Goal: Information Seeking & Learning: Check status

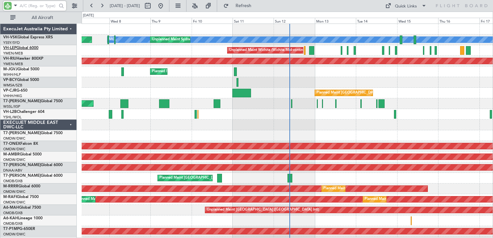
click at [13, 47] on span "VH-LEP" at bounding box center [9, 48] width 13 height 4
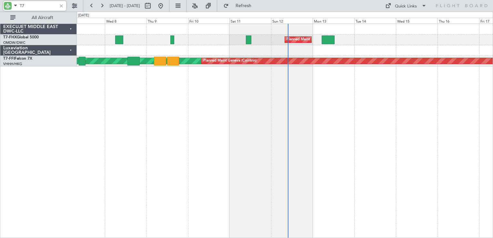
type input "T"
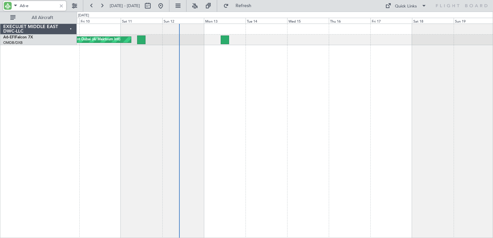
click at [283, 104] on div "AOG Maint Dubai (Al Maktoum Intl)" at bounding box center [285, 131] width 417 height 215
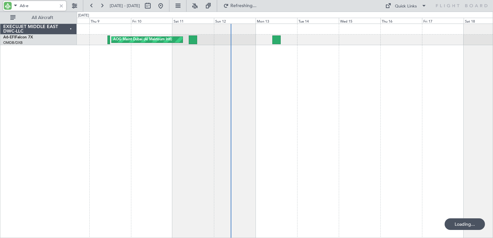
click at [320, 101] on div "AOG Maint Dubai (Al Maktoum Intl)" at bounding box center [285, 131] width 417 height 215
type input "A"
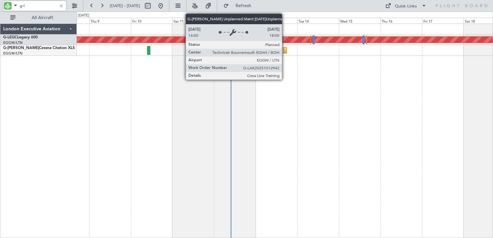
click at [285, 50] on div "Unplanned Maint [GEOGRAPHIC_DATA] ([GEOGRAPHIC_DATA])" at bounding box center [338, 51] width 106 height 10
click at [283, 51] on div "Unplanned Maint [GEOGRAPHIC_DATA] ([GEOGRAPHIC_DATA])" at bounding box center [284, 50] width 3 height 6
click at [286, 51] on div "Unplanned Maint [GEOGRAPHIC_DATA] ([GEOGRAPHIC_DATA])" at bounding box center [338, 51] width 106 height 10
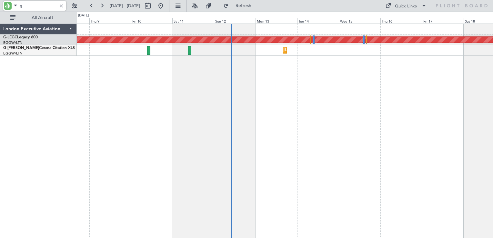
type input "g"
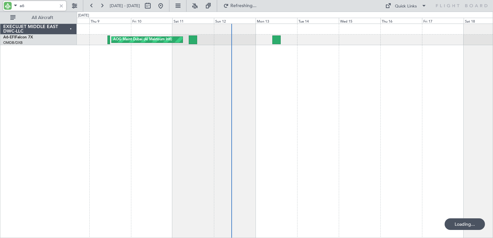
type input "a"
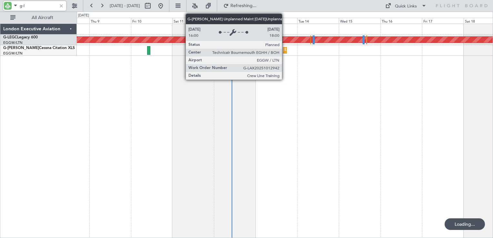
click at [285, 52] on div "Unplanned Maint [GEOGRAPHIC_DATA] ([GEOGRAPHIC_DATA])" at bounding box center [338, 51] width 106 height 10
click at [284, 49] on div "Unplanned Maint [GEOGRAPHIC_DATA] ([GEOGRAPHIC_DATA])" at bounding box center [284, 50] width 3 height 6
click at [285, 51] on div "Unplanned Maint [GEOGRAPHIC_DATA] ([GEOGRAPHIC_DATA])" at bounding box center [338, 51] width 106 height 10
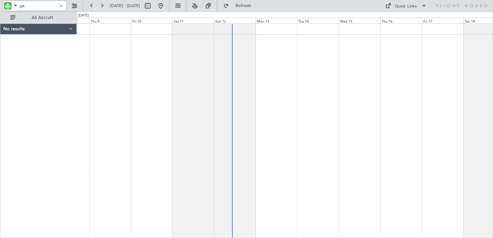
type input "g"
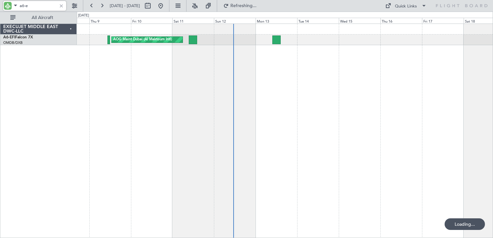
click at [44, 7] on input "a6-e" at bounding box center [38, 6] width 37 height 10
type input "a"
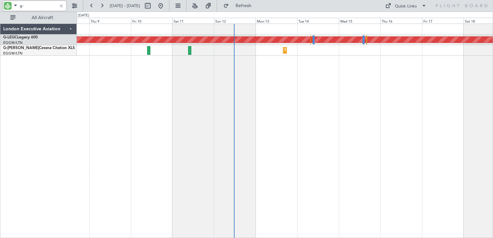
type input "g"
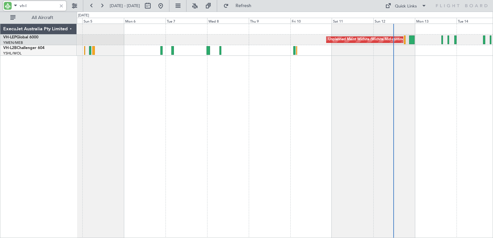
click at [346, 85] on div "Unplanned Maint Wichita (Wichita Mid-continent)" at bounding box center [285, 131] width 417 height 215
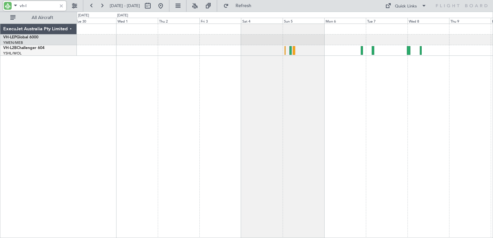
click at [344, 86] on div "Unplanned Maint Wichita (Wichita Mid-continent)" at bounding box center [285, 131] width 417 height 215
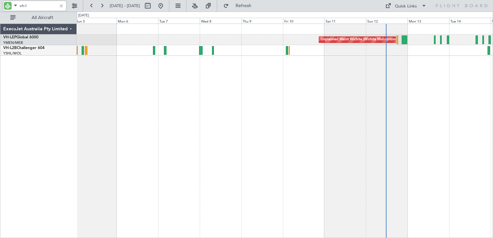
click at [216, 98] on div "Unplanned Maint Wichita (Wichita Mid-continent)" at bounding box center [285, 131] width 417 height 215
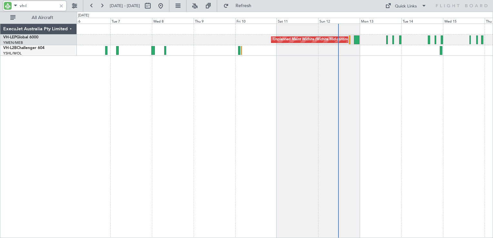
click at [289, 75] on div "Unplanned Maint Wichita (Wichita Mid-continent)" at bounding box center [285, 131] width 417 height 215
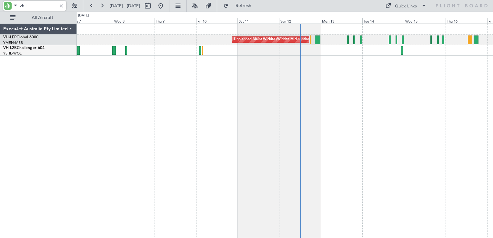
click at [21, 39] on link "VH-LEP Global 6000" at bounding box center [20, 38] width 35 height 4
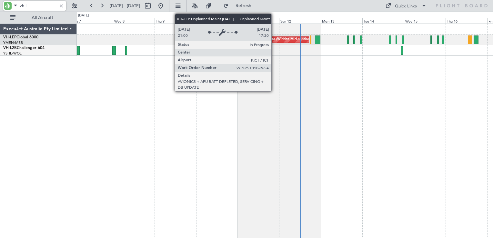
click at [274, 40] on div "Unplanned Maint Wichita (Wichita Mid-continent)" at bounding box center [274, 40] width 80 height 10
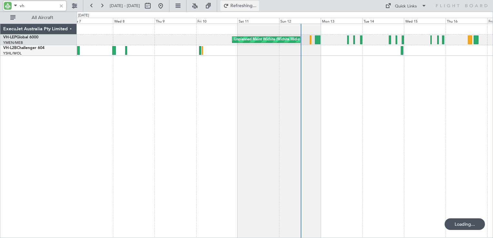
type input "v"
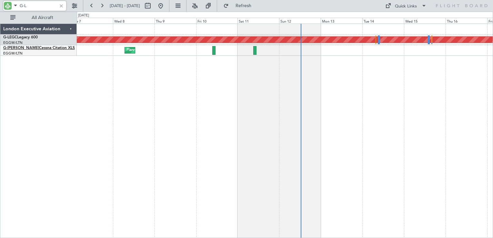
click at [27, 50] on link "G-[PERSON_NAME] Cessna Citation XLS" at bounding box center [39, 48] width 72 height 4
type input "G-L"
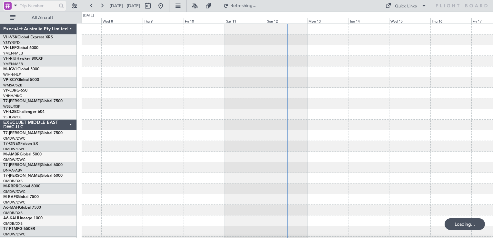
click at [10, 7] on div at bounding box center [8, 6] width 8 height 8
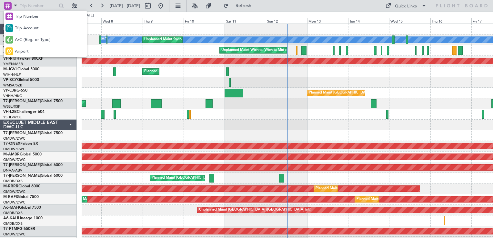
click at [26, 40] on span "A/C (Reg. or Type)" at bounding box center [33, 40] width 36 height 6
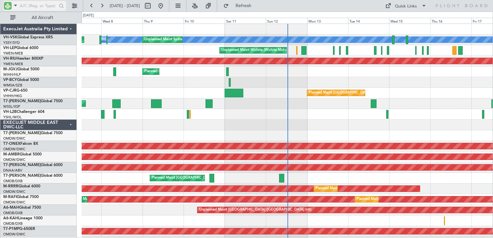
drag, startPoint x: 26, startPoint y: 40, endPoint x: 26, endPoint y: 7, distance: 32.9
click at [26, 7] on input "text" at bounding box center [38, 6] width 37 height 10
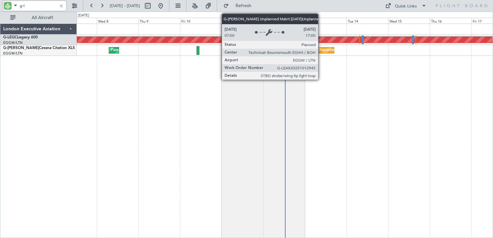
click at [320, 48] on div "Unplanned Maint [GEOGRAPHIC_DATA] ([GEOGRAPHIC_DATA])" at bounding box center [372, 51] width 106 height 10
type input "g-l"
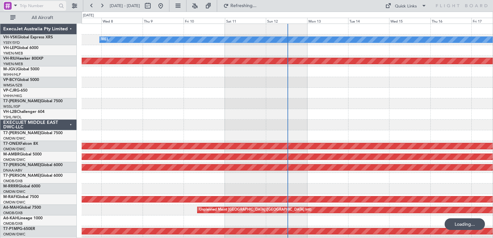
click at [9, 8] on div at bounding box center [8, 6] width 8 height 8
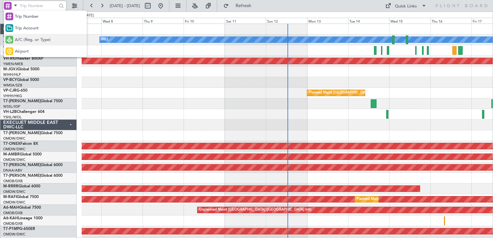
click at [33, 37] on span "A/C (Reg. or Type)" at bounding box center [33, 40] width 36 height 6
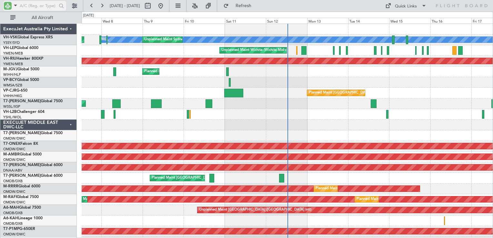
click at [30, 7] on input "text" at bounding box center [38, 6] width 37 height 10
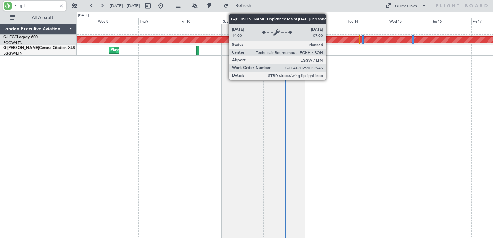
click at [329, 50] on div "Unplanned Maint [GEOGRAPHIC_DATA] ([GEOGRAPHIC_DATA])" at bounding box center [329, 50] width 1 height 6
type input "g-l"
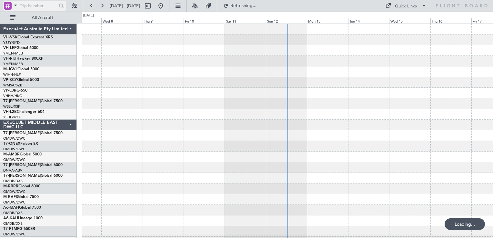
click at [4, 6] on div at bounding box center [8, 6] width 8 height 8
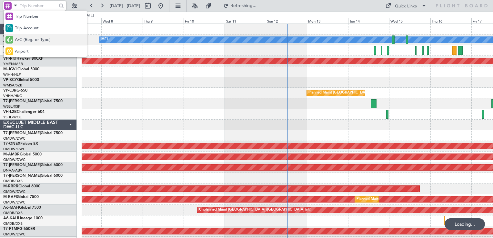
click at [28, 45] on div "A/C (Reg. or Type)" at bounding box center [45, 40] width 83 height 12
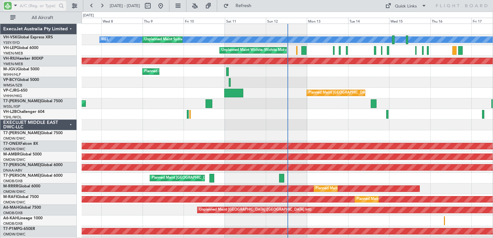
click at [27, 6] on input "text" at bounding box center [38, 6] width 37 height 10
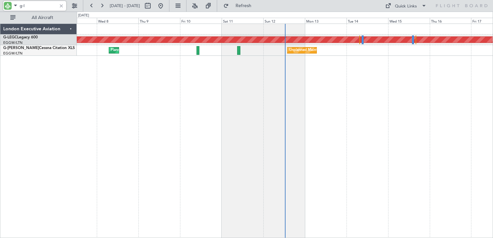
type input "g-l"
